Goal: Obtain resource: Download file/media

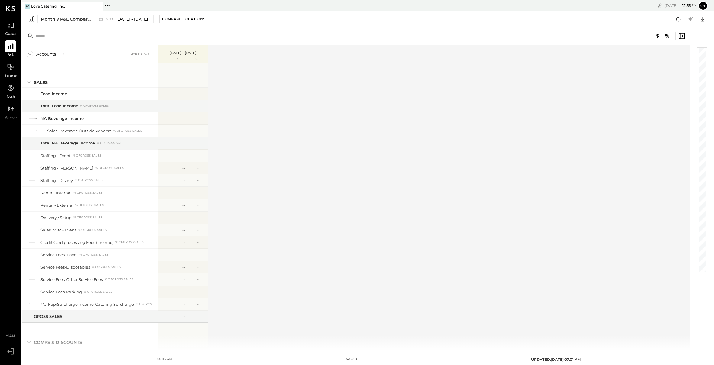
click at [11, 48] on icon at bounding box center [11, 46] width 8 height 8
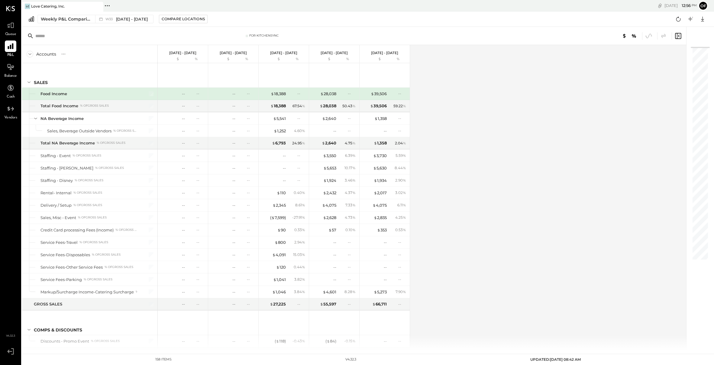
click at [8, 43] on icon at bounding box center [11, 46] width 8 height 8
click at [78, 22] on div "Weekly P&L Comparison" at bounding box center [66, 19] width 51 height 6
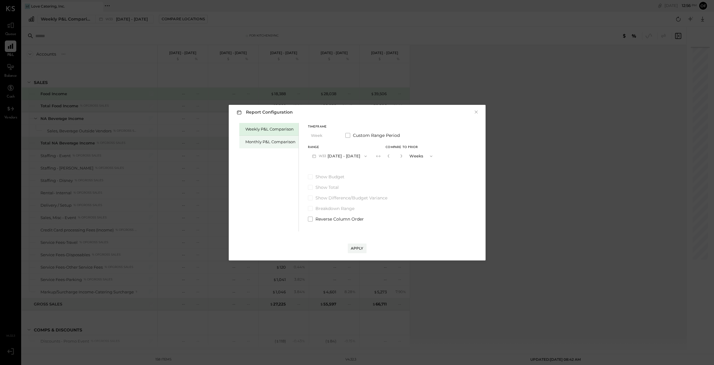
click at [285, 141] on div "Monthly P&L Comparison" at bounding box center [270, 142] width 50 height 6
click at [382, 157] on div "Compare" at bounding box center [388, 155] width 20 height 5
click at [400, 155] on icon "button" at bounding box center [402, 156] width 4 height 4
type input "*"
click at [361, 246] on div "Apply" at bounding box center [357, 248] width 13 height 5
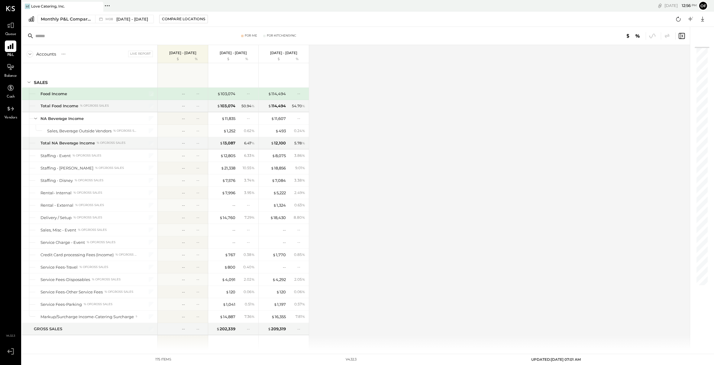
click at [11, 45] on icon at bounding box center [11, 46] width 8 height 8
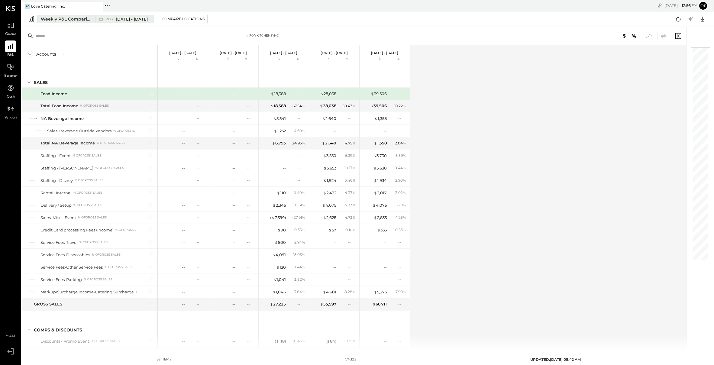
click at [51, 19] on div "Weekly P&L Comparison" at bounding box center [66, 19] width 51 height 6
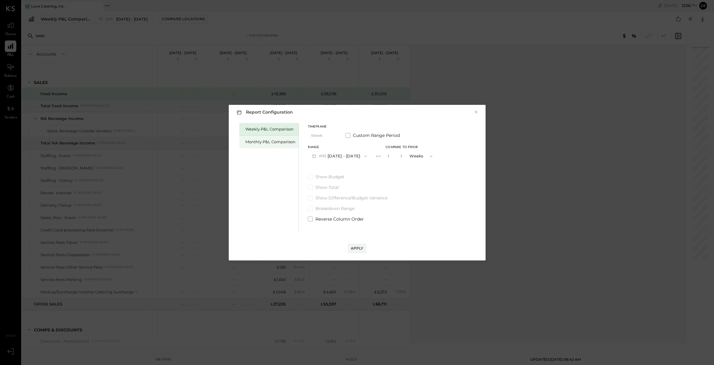
click at [275, 144] on div "Monthly P&L Comparison" at bounding box center [270, 142] width 50 height 6
click at [338, 154] on button "M08 [DATE] - [DATE]" at bounding box center [340, 155] width 64 height 11
click at [340, 166] on div "M07 [DATE] - [DATE]" at bounding box center [342, 169] width 69 height 13
click at [358, 248] on div "Apply" at bounding box center [357, 248] width 13 height 5
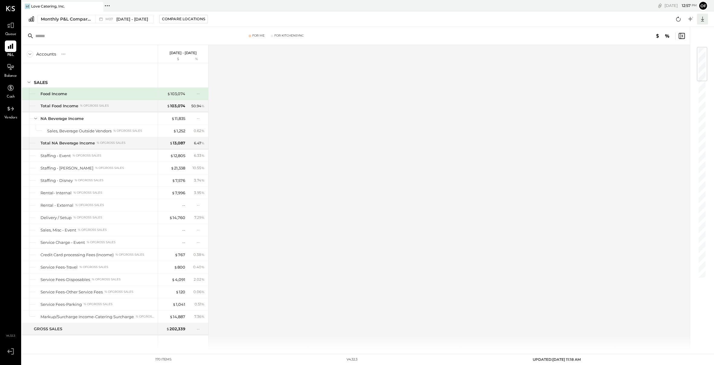
click at [702, 20] on icon at bounding box center [702, 19] width 8 height 8
click at [676, 54] on div "Excel" at bounding box center [683, 54] width 48 height 13
